Goal: Transaction & Acquisition: Book appointment/travel/reservation

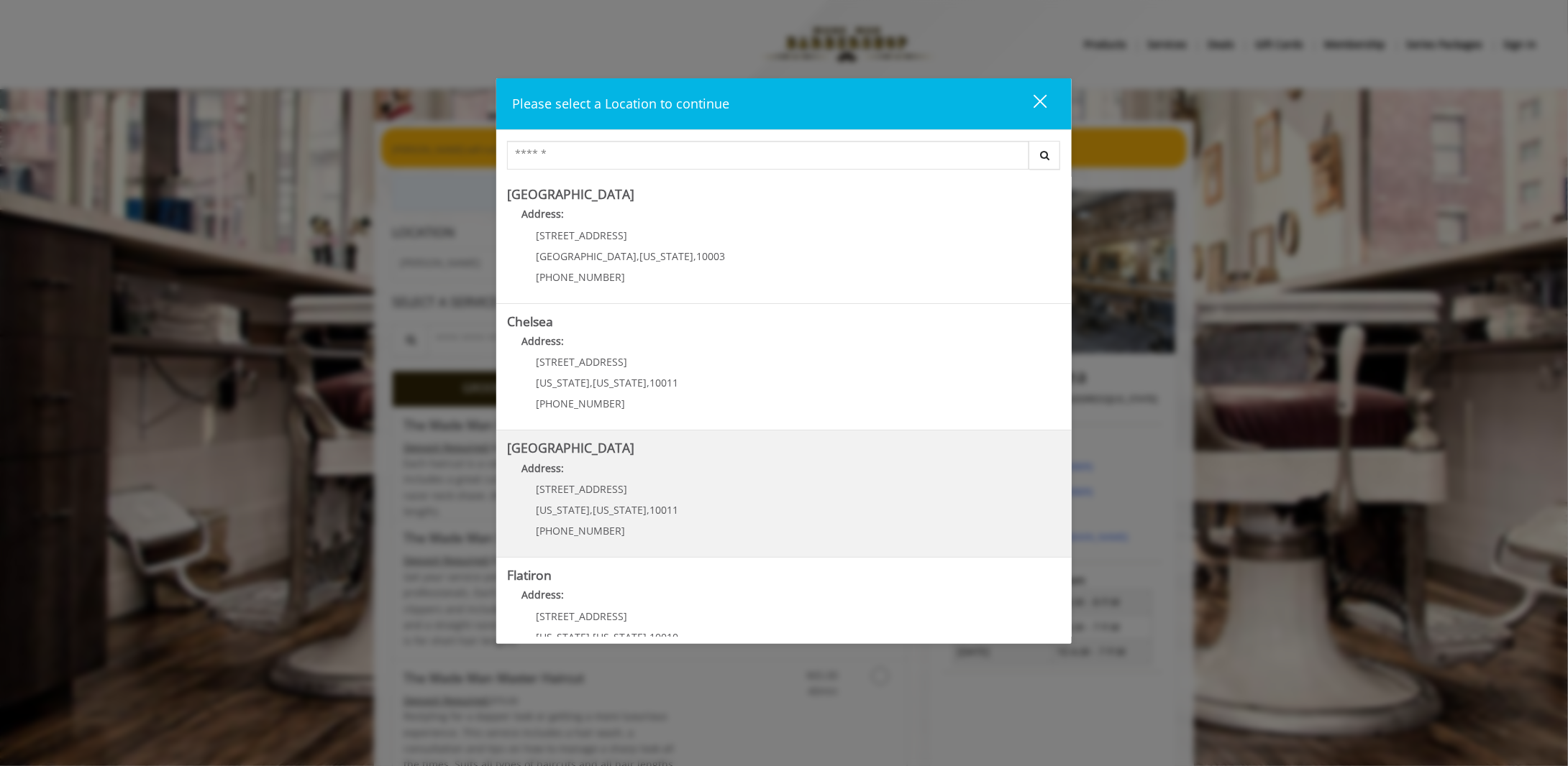
click at [639, 443] on h5 "[GEOGRAPHIC_DATA]" at bounding box center [784, 448] width 554 height 13
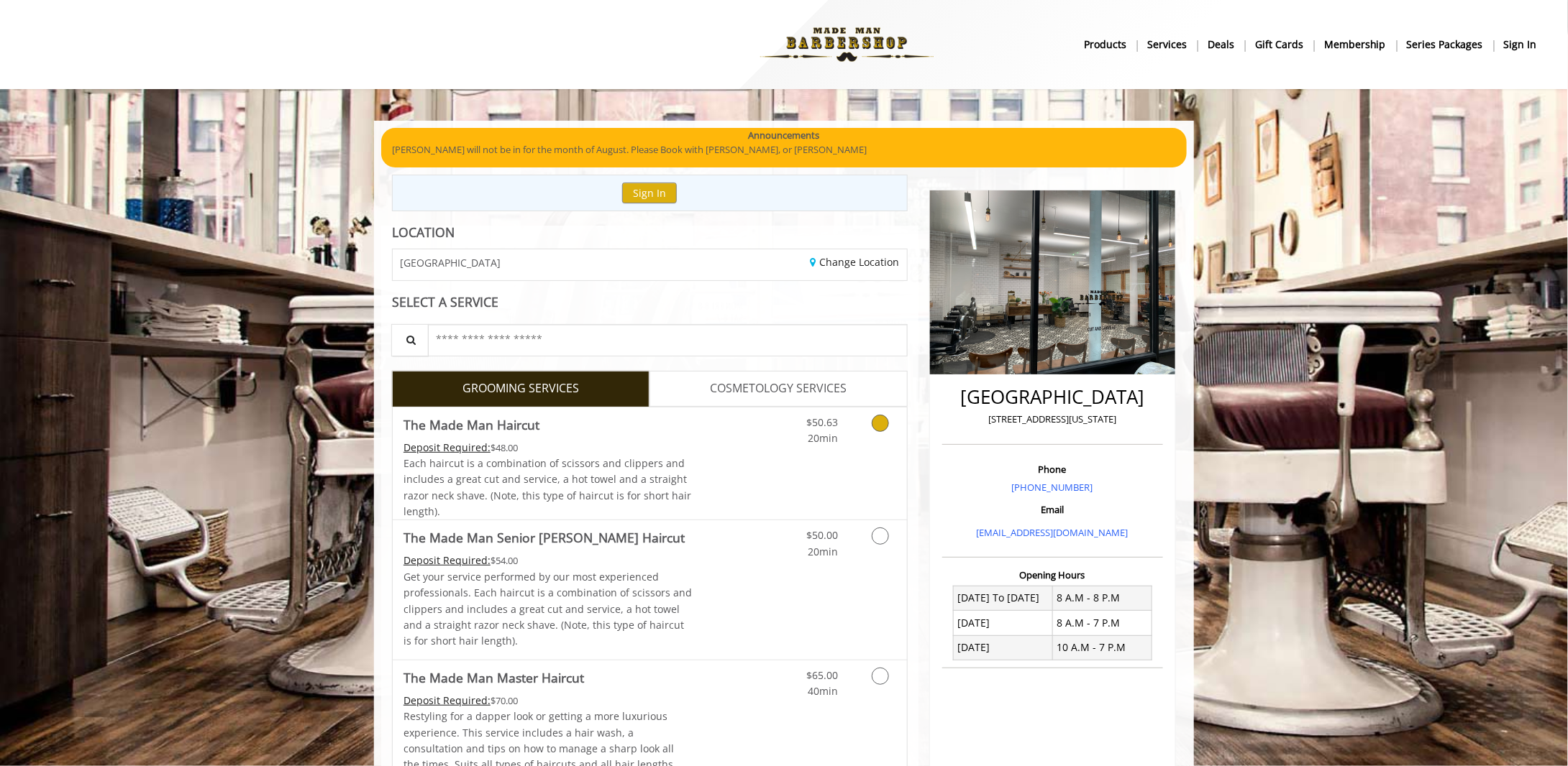
click at [624, 449] on div "Deposit Required: $48.00" at bounding box center [548, 448] width 290 height 16
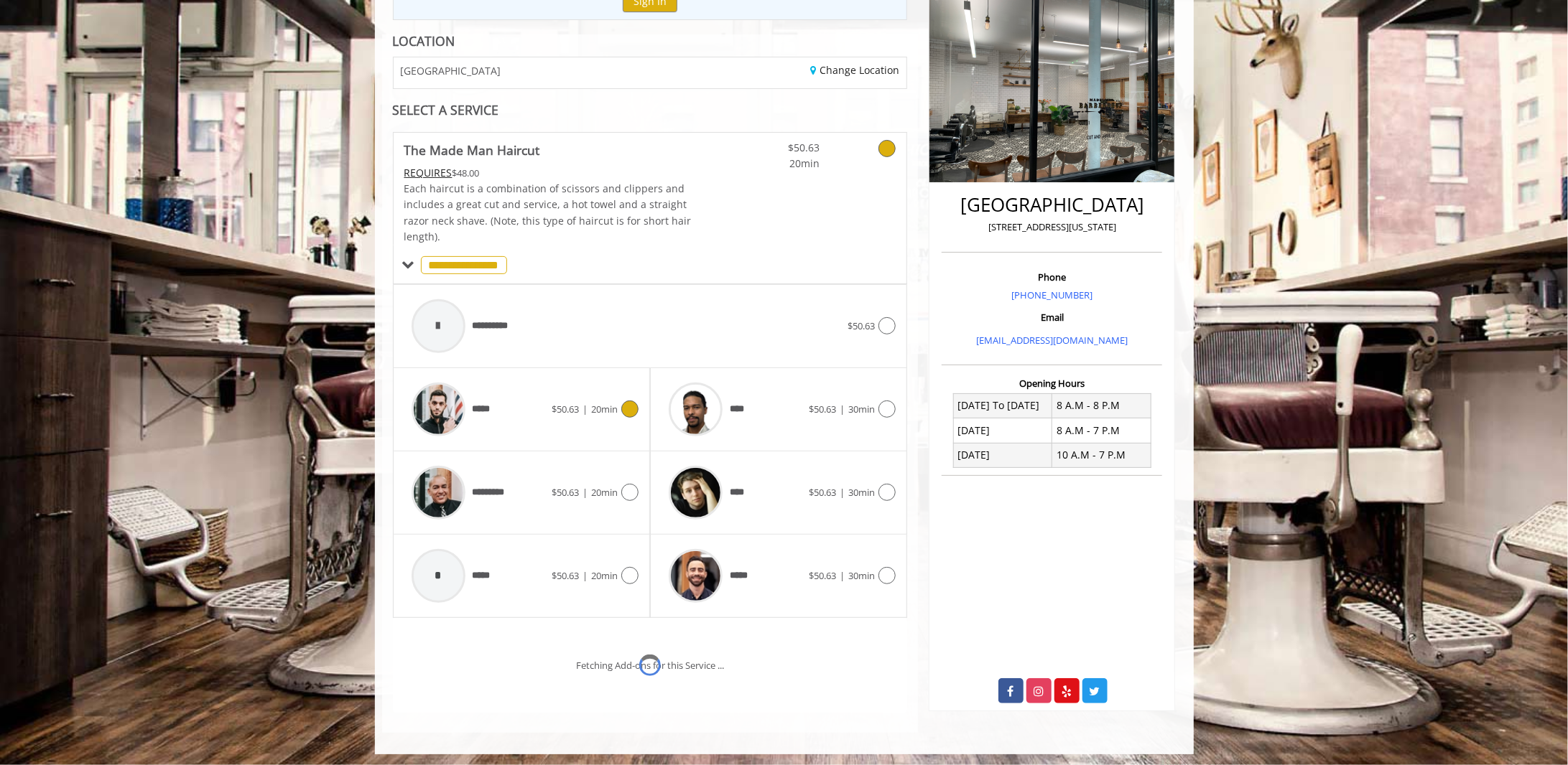
scroll to position [250, 0]
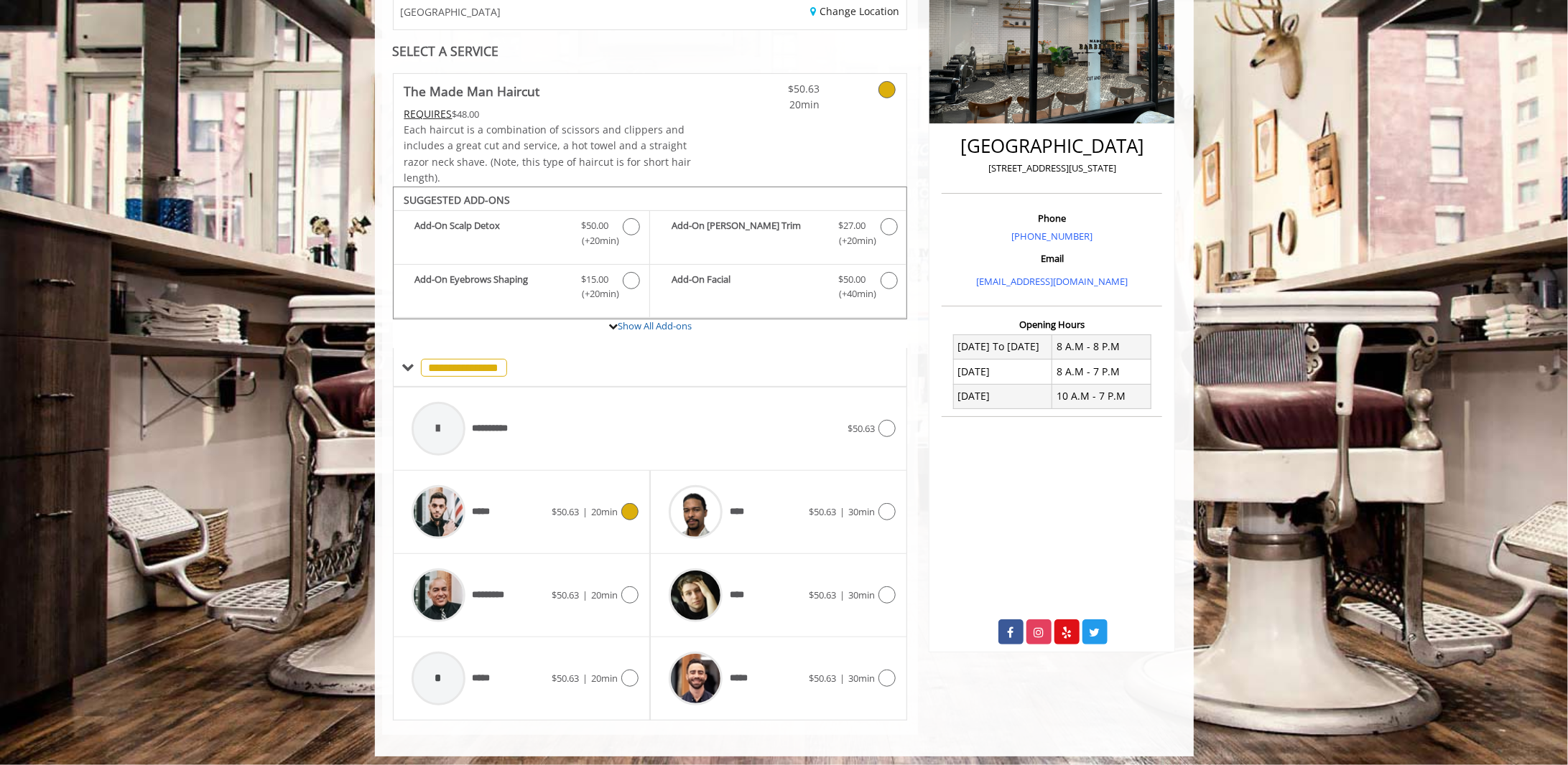
click at [629, 503] on icon at bounding box center [629, 512] width 17 height 17
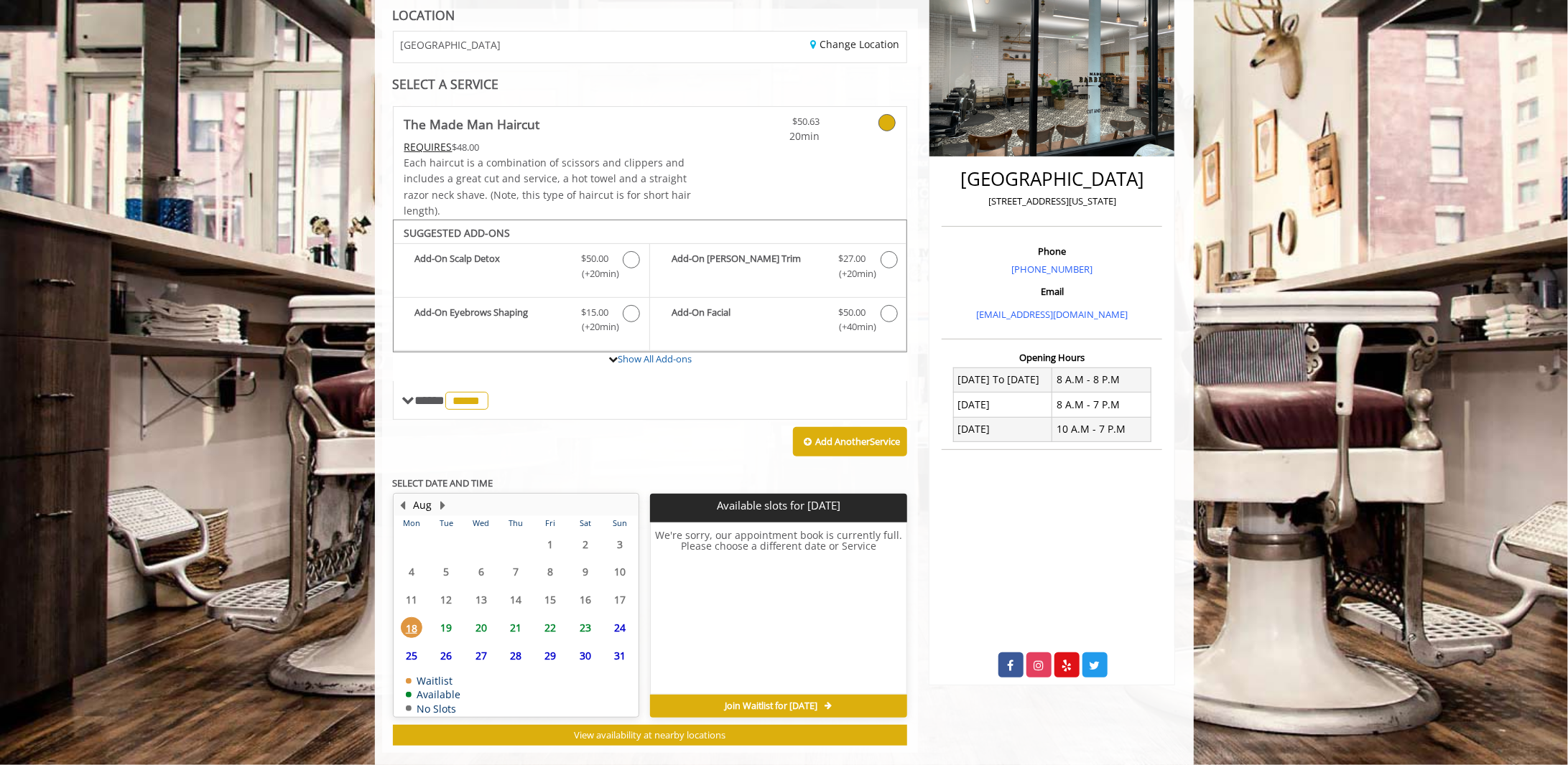
scroll to position [236, 0]
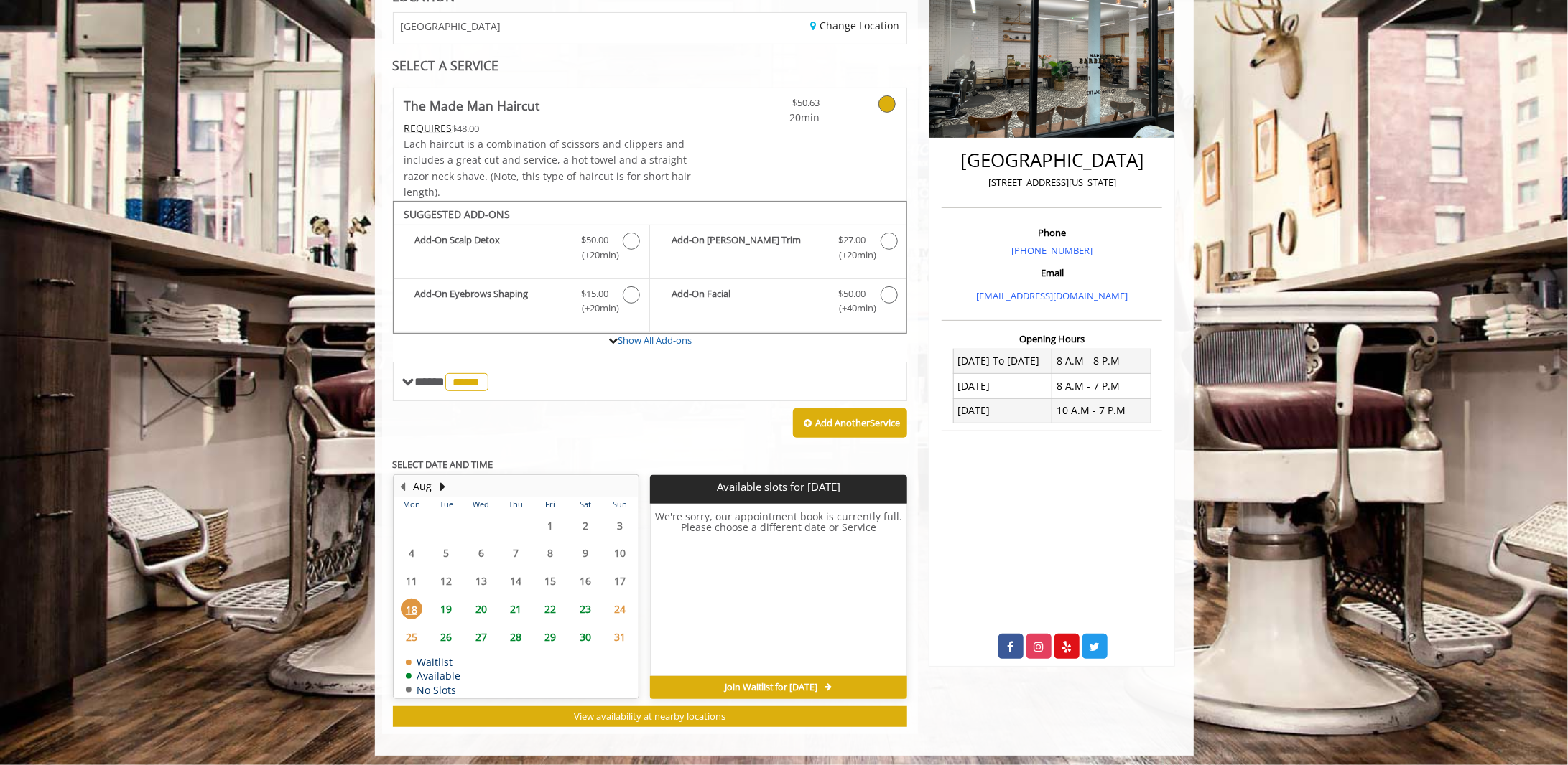
click at [447, 603] on span "19" at bounding box center [446, 610] width 22 height 21
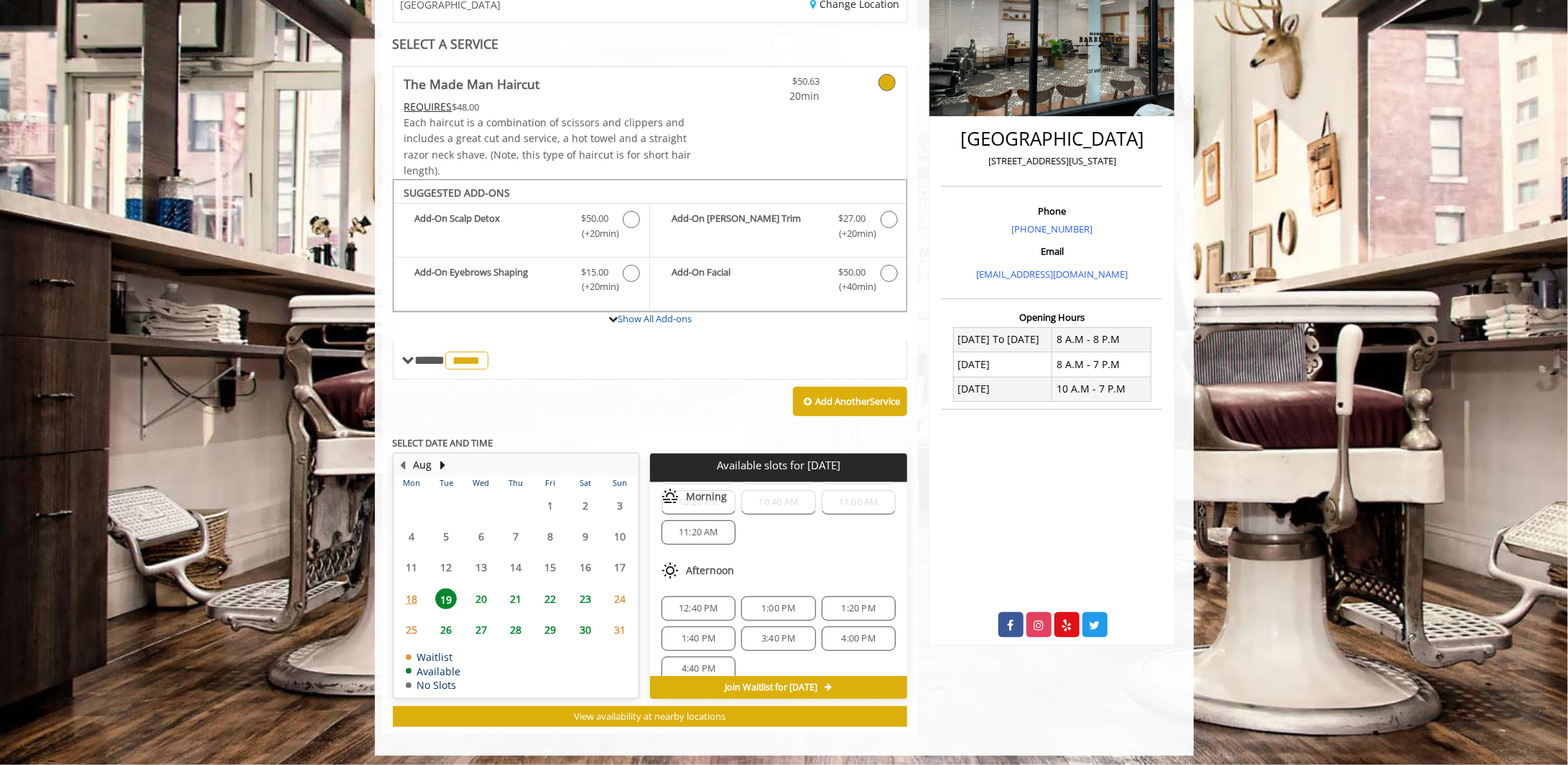
scroll to position [0, 0]
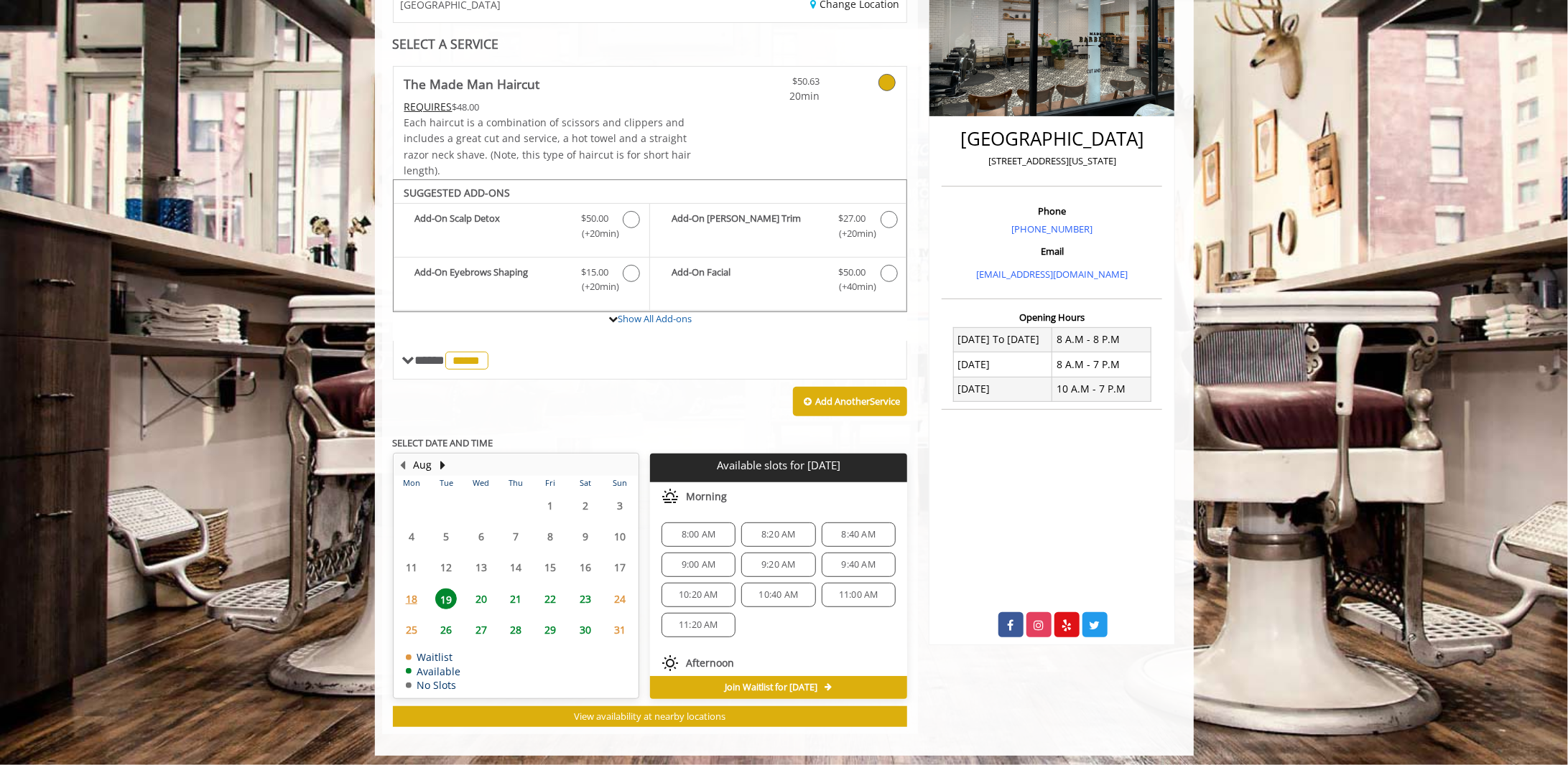
click at [490, 595] on span "20" at bounding box center [481, 599] width 22 height 21
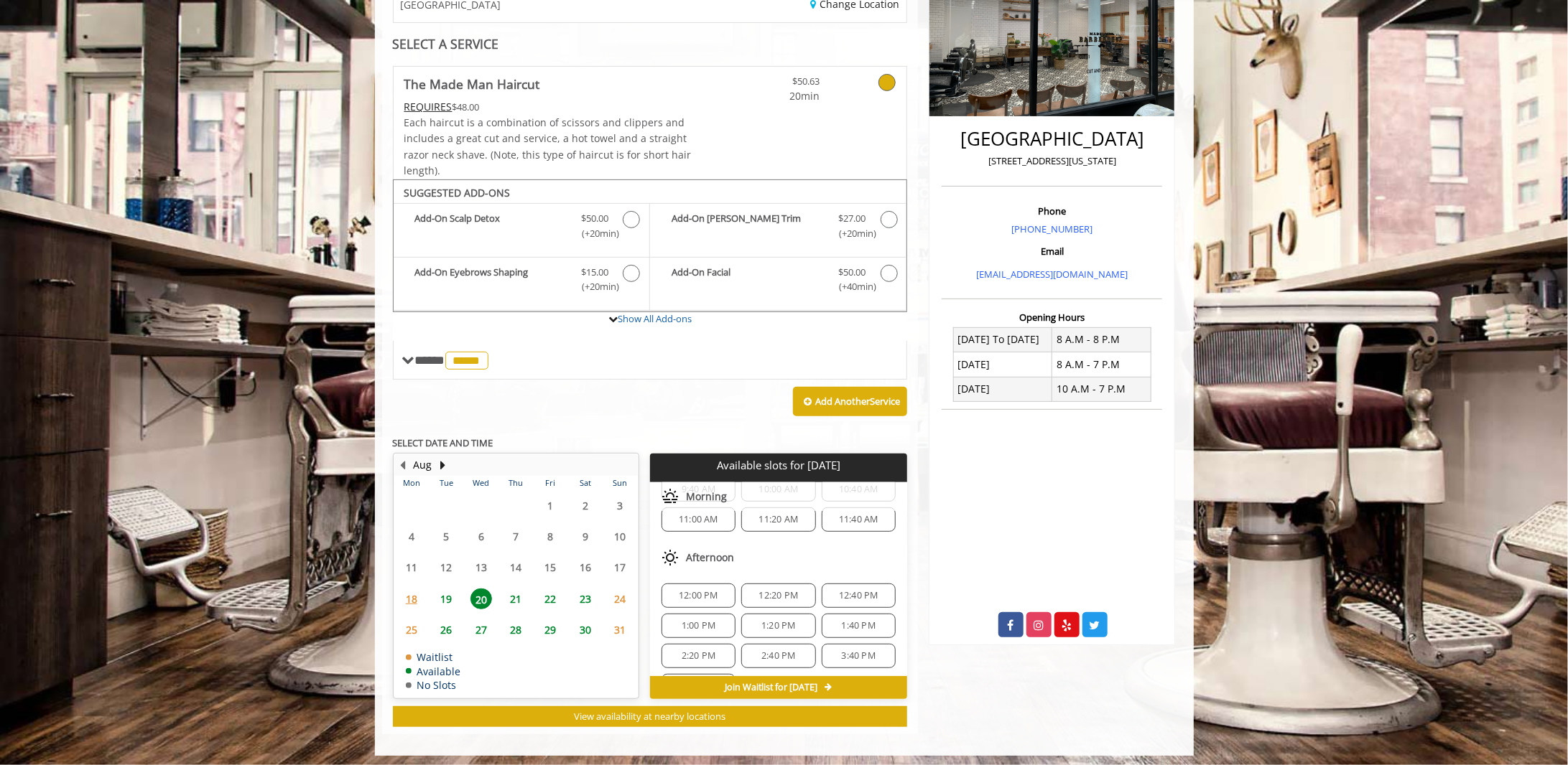
scroll to position [209, 0]
click at [448, 596] on span "19" at bounding box center [446, 599] width 22 height 21
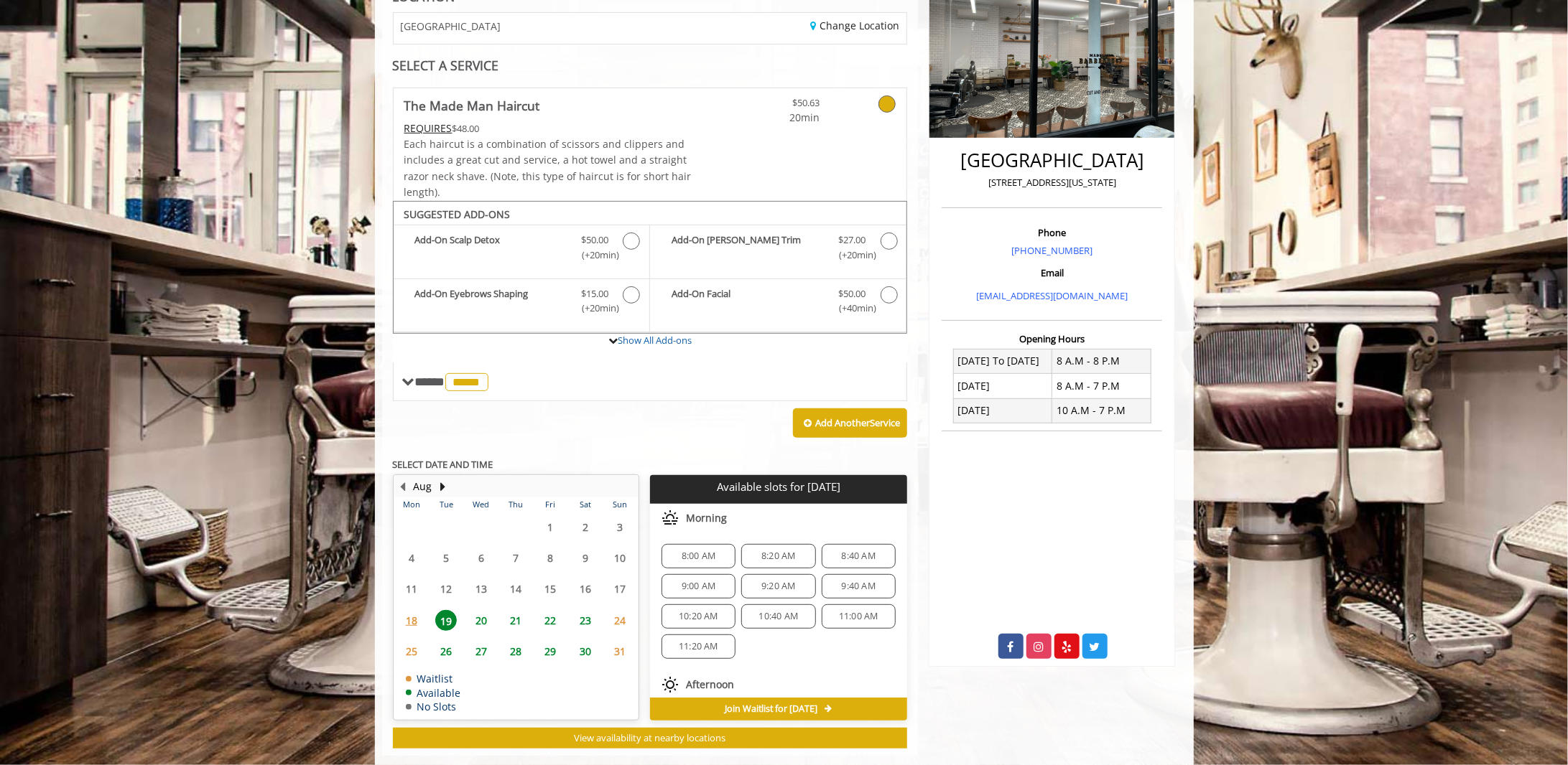
scroll to position [258, 0]
